Goal: Task Accomplishment & Management: Use online tool/utility

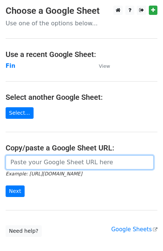
click at [51, 168] on input "url" at bounding box center [80, 163] width 148 height 14
paste input "https://docs.google.com/spreadsheets/d/1CK45B2yO9jZ56rH5FZHrCipceHfuDHOzFqhseya…"
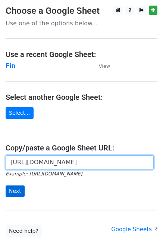
type input "https://docs.google.com/spreadsheets/d/1CK45B2yO9jZ56rH5FZHrCipceHfuDHOzFqhseya…"
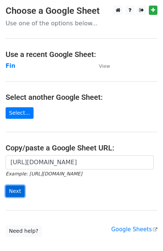
click at [18, 188] on input "Next" at bounding box center [15, 192] width 19 height 12
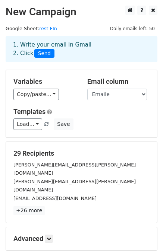
click at [72, 31] on main "New Campaign Daily emails left: 50 Google Sheet: rest FIn 1. Write your email i…" at bounding box center [81, 141] width 163 height 271
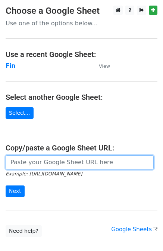
click at [22, 164] on input "url" at bounding box center [80, 163] width 148 height 14
paste input "https://docs.google.com/spreadsheets/d/1CK45B2yO9jZ56rH5FZHrCipceHfuDHOzFqhseya…"
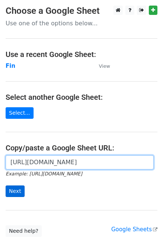
type input "https://docs.google.com/spreadsheets/d/1CK45B2yO9jZ56rH5FZHrCipceHfuDHOzFqhseya…"
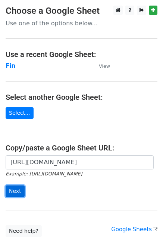
scroll to position [0, 0]
click at [12, 188] on input "Next" at bounding box center [15, 192] width 19 height 12
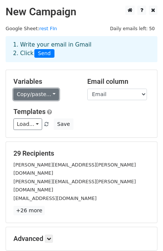
click at [31, 92] on link "Copy/paste..." at bounding box center [36, 95] width 46 height 12
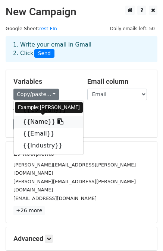
click at [57, 124] on icon at bounding box center [60, 122] width 6 height 6
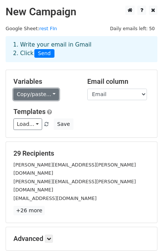
click at [33, 94] on link "Copy/paste..." at bounding box center [36, 95] width 46 height 12
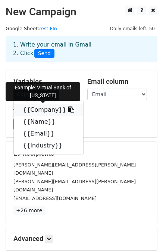
click at [34, 112] on link "{{Company}}" at bounding box center [48, 110] width 69 height 12
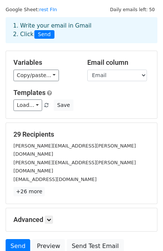
scroll to position [67, 0]
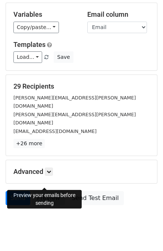
click at [42, 191] on link "Preview" at bounding box center [48, 198] width 33 height 14
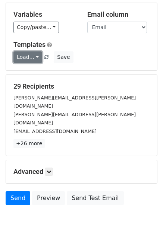
click at [23, 56] on link "Load..." at bounding box center [27, 57] width 29 height 12
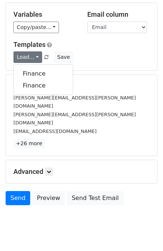
click at [98, 51] on div "Load... Finance Finance Save" at bounding box center [81, 57] width 147 height 12
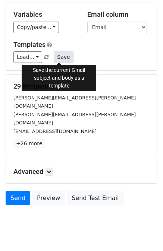
click at [58, 59] on button "Save" at bounding box center [63, 57] width 19 height 12
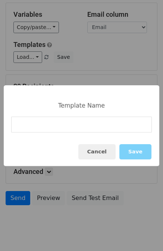
click at [31, 132] on input at bounding box center [81, 125] width 141 height 16
click at [94, 149] on button "Cancel" at bounding box center [96, 151] width 37 height 15
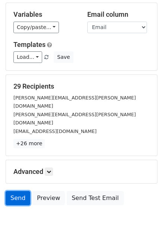
click at [15, 191] on link "Send" at bounding box center [18, 198] width 25 height 14
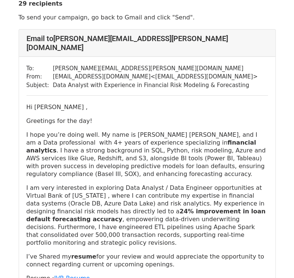
scroll to position [37, 0]
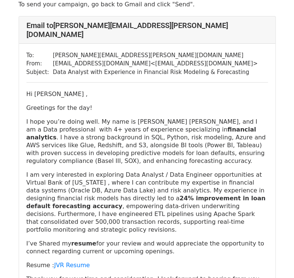
click at [52, 174] on p "I am very interested in exploring Data Analyst / Data Engineer opportunities at…" at bounding box center [147, 202] width 242 height 63
drag, startPoint x: 51, startPoint y: 174, endPoint x: 46, endPoint y: 174, distance: 4.5
click at [46, 174] on p "I am very interested in exploring Data Analyst / Data Engineer opportunities at…" at bounding box center [147, 202] width 242 height 63
click at [54, 176] on p "I am very interested in exploring Data Analyst / Data Engineer opportunities at…" at bounding box center [147, 202] width 242 height 63
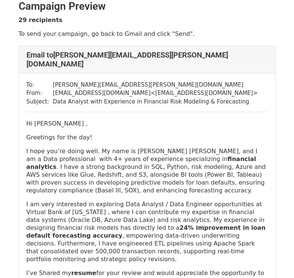
scroll to position [0, 0]
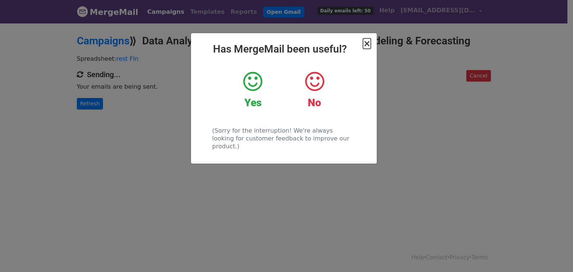
click at [368, 43] on span "×" at bounding box center [366, 43] width 7 height 10
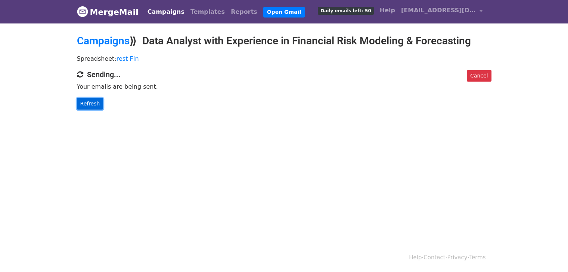
click at [87, 103] on link "Refresh" at bounding box center [90, 104] width 26 height 12
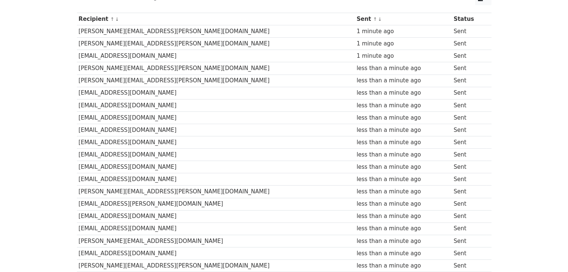
scroll to position [274, 0]
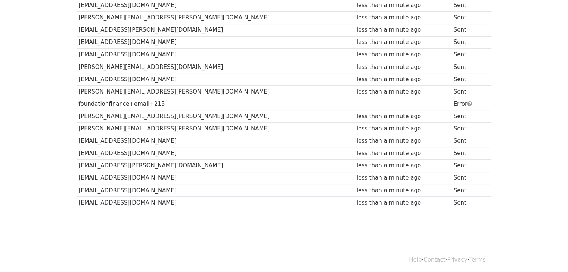
drag, startPoint x: 155, startPoint y: 102, endPoint x: 140, endPoint y: 104, distance: 15.1
click at [140, 104] on td "foundationfinance+email+215" at bounding box center [216, 104] width 278 height 12
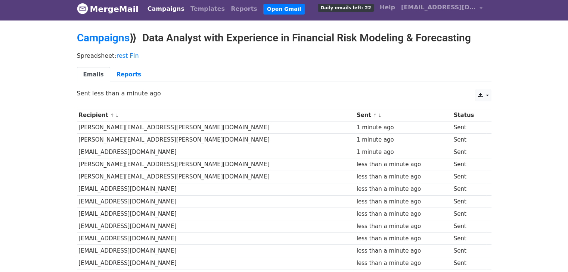
scroll to position [0, 0]
